Goal: Communication & Community: Ask a question

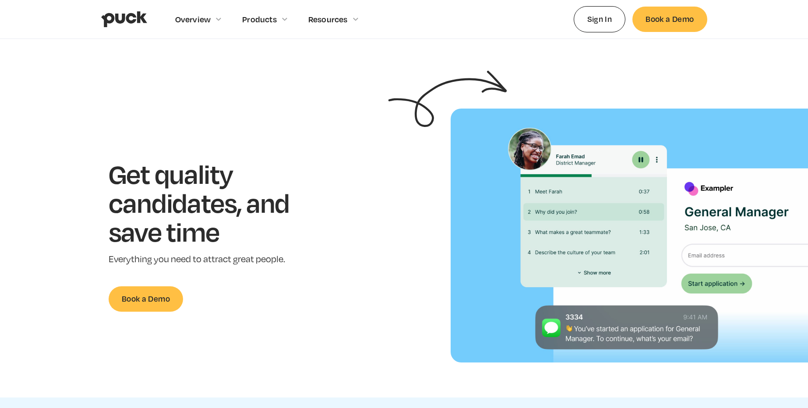
scroll to position [2267, 0]
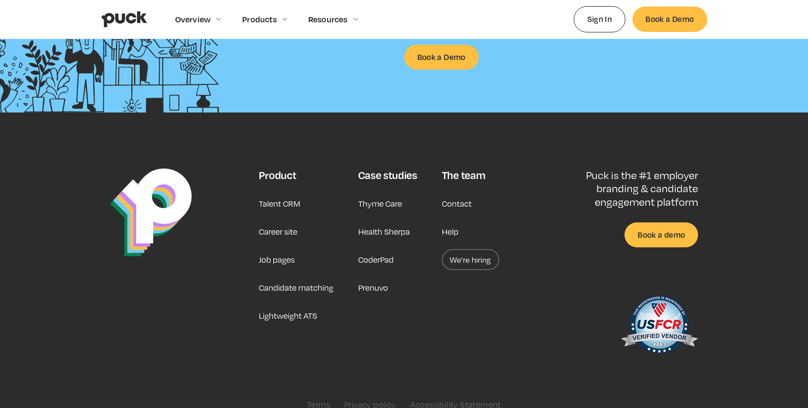
click at [466, 194] on link "Contact" at bounding box center [457, 203] width 30 height 21
click at [466, 198] on link "Contact" at bounding box center [457, 203] width 30 height 21
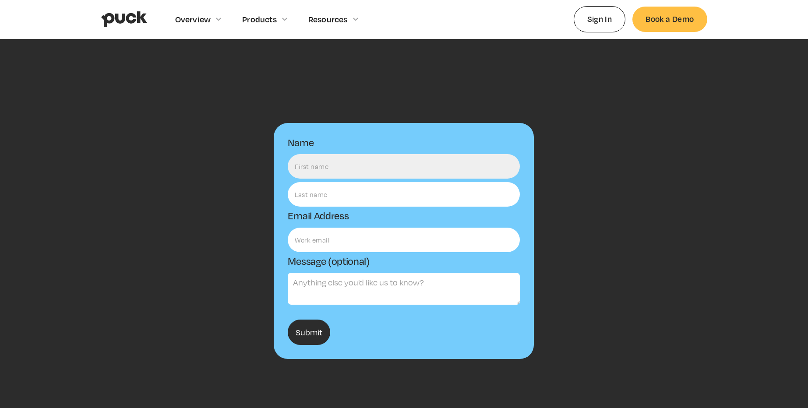
type input "[PERSON_NAME]"
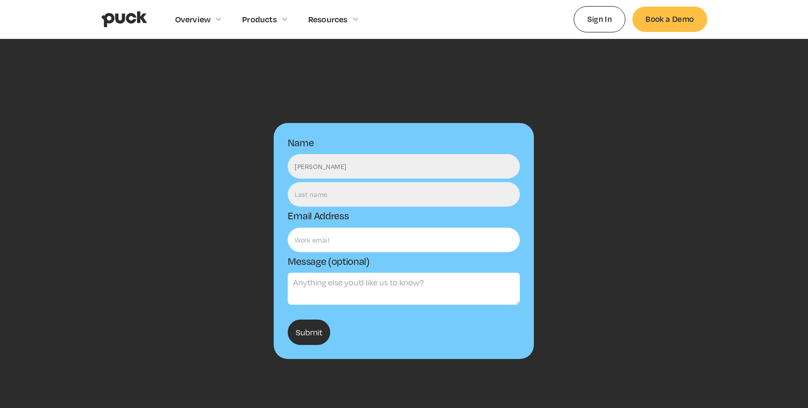
type input "[PERSON_NAME]"
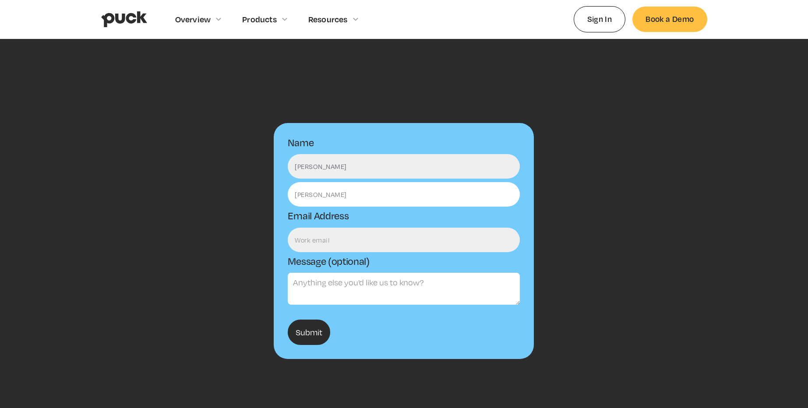
type input "[EMAIL_ADDRESS][DOMAIN_NAME]"
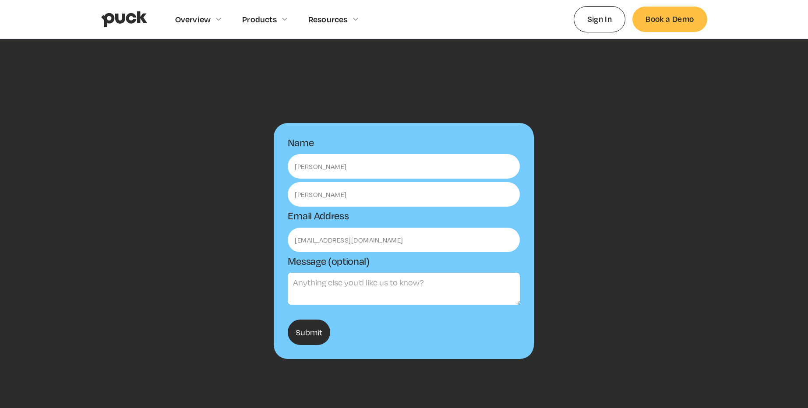
click at [339, 293] on textarea "Message (optional)" at bounding box center [404, 289] width 232 height 32
click at [332, 286] on textarea "Message (optional)" at bounding box center [404, 289] width 232 height 32
paste textarea "Dear Team, I hope this message finds you well. I’m reaching out to inquire whet…"
type textarea "Dear Team, I hope this message finds you well. I’m reaching out to inquire whet…"
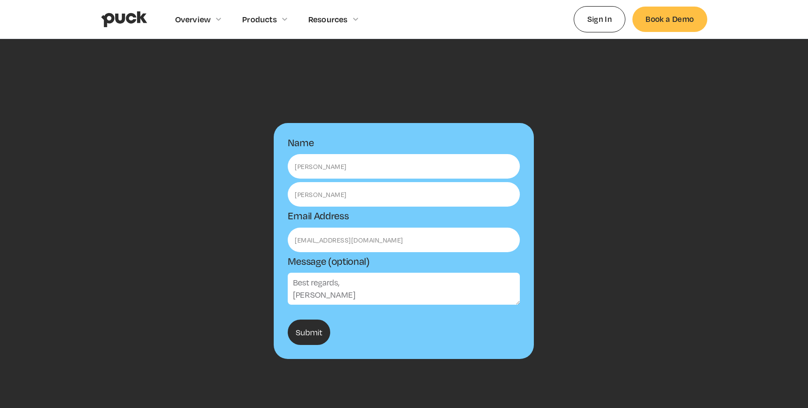
click at [310, 319] on form "Name [PERSON_NAME] Email Address [EMAIL_ADDRESS][DOMAIN_NAME] Message (optional…" at bounding box center [404, 241] width 260 height 236
click at [314, 330] on input "Submit" at bounding box center [309, 332] width 42 height 25
type input "Please wait..."
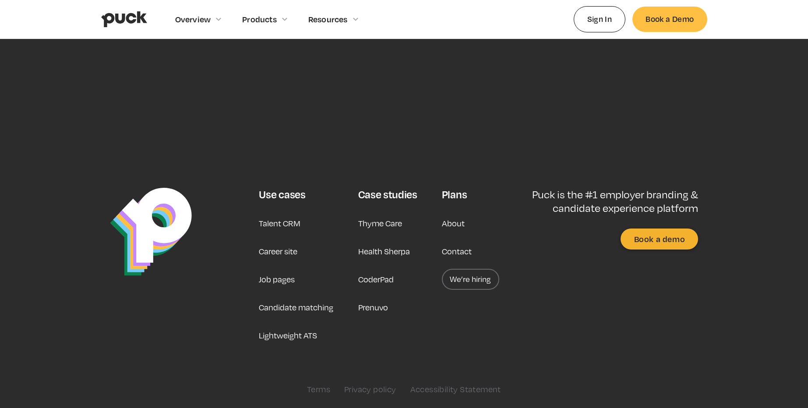
scroll to position [0, 0]
